Goal: Task Accomplishment & Management: Manage account settings

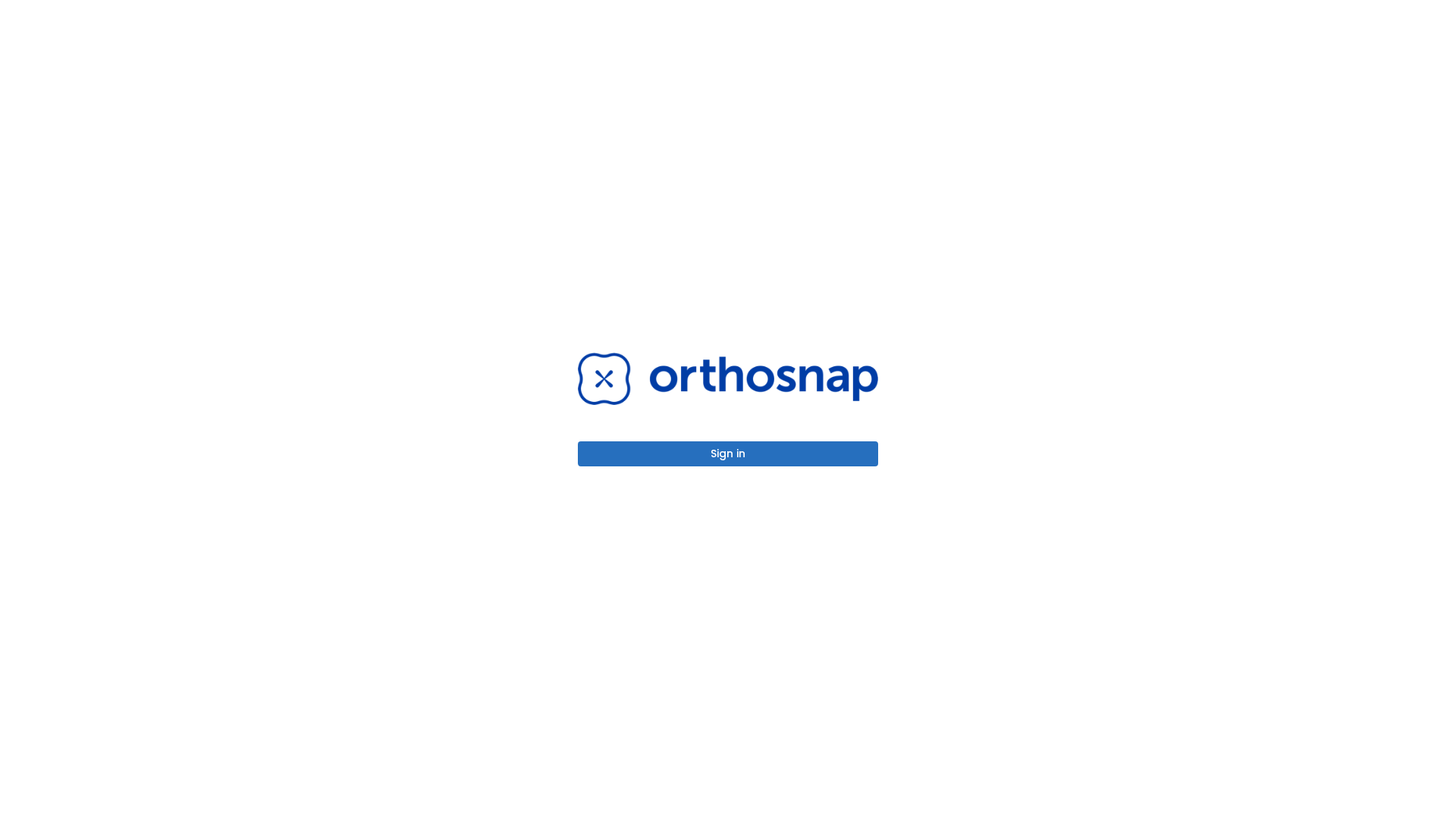
click at [728, 453] on button "Sign in" at bounding box center [728, 453] width 301 height 25
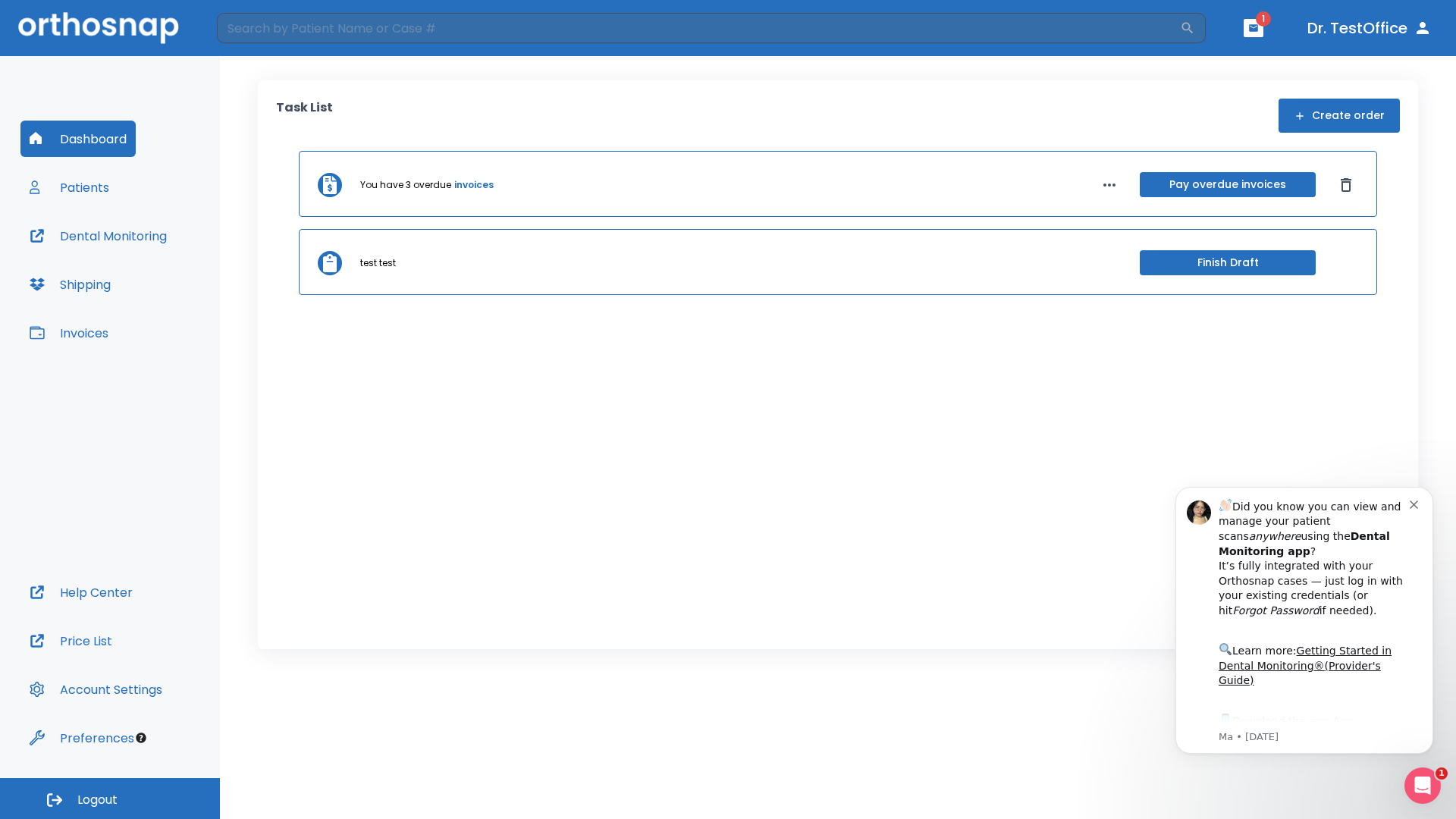
click at [110, 798] on span "Logout" at bounding box center [97, 800] width 40 height 16
